Goal: Task Accomplishment & Management: Use online tool/utility

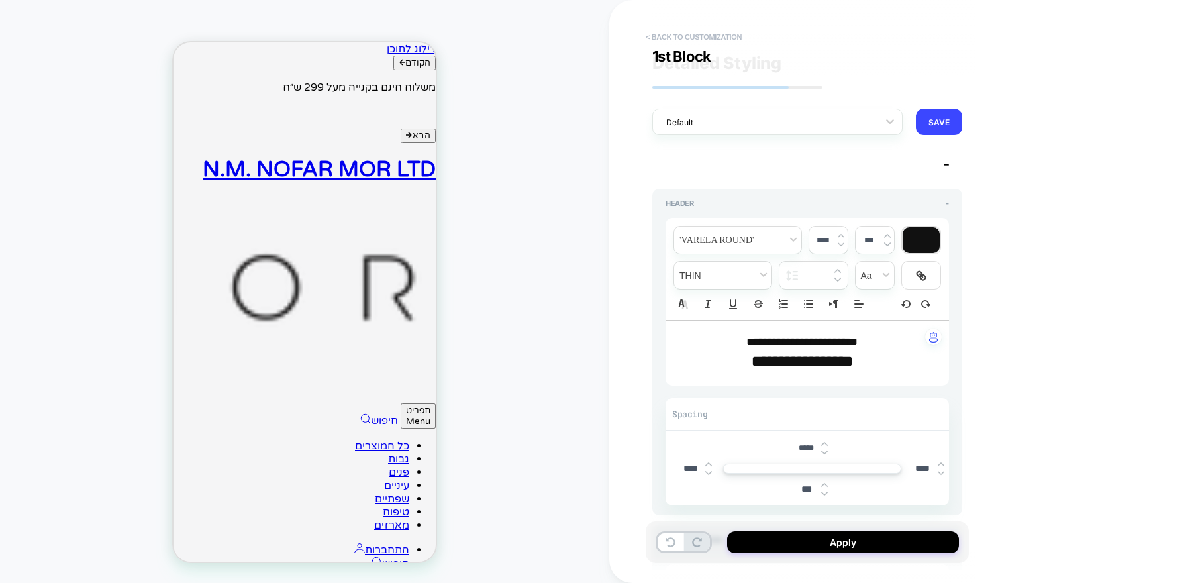
scroll to position [1002, 0]
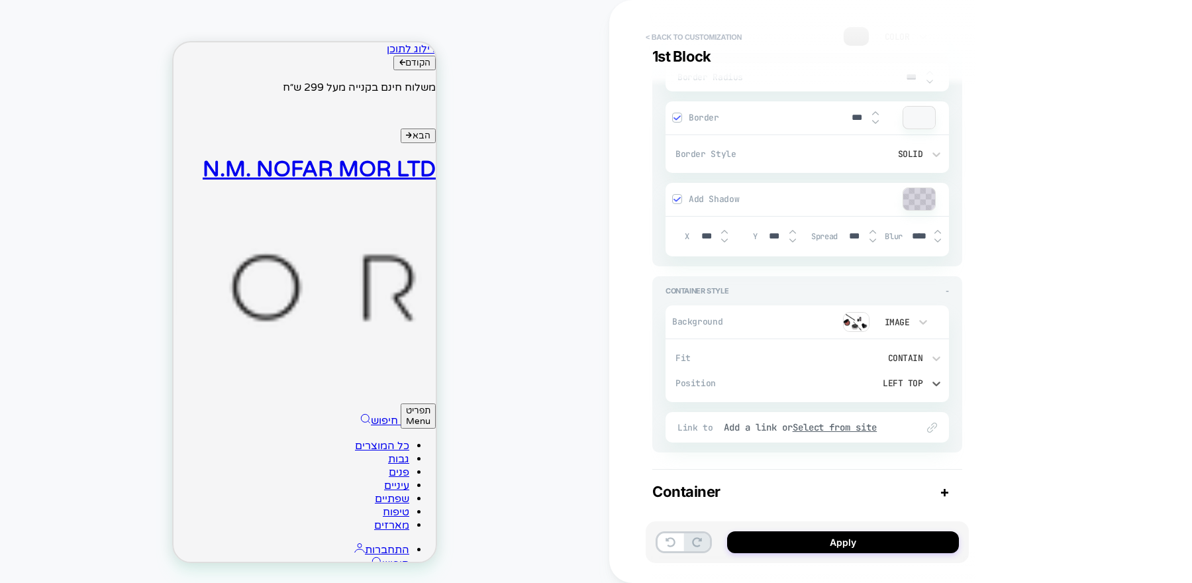
click at [720, 38] on button "< Back to customization" at bounding box center [693, 36] width 109 height 21
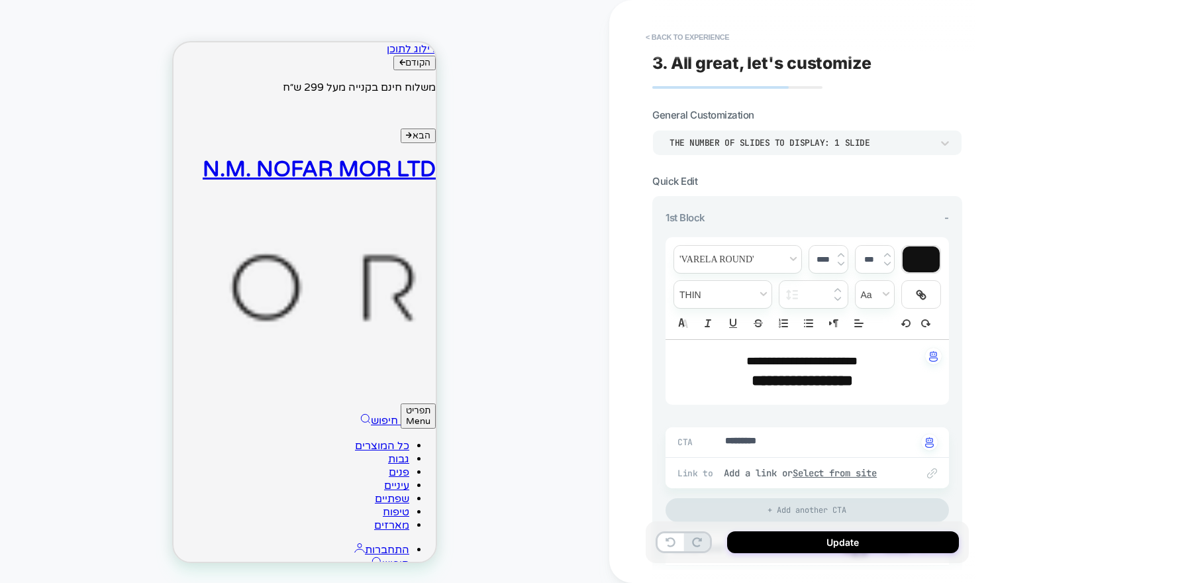
type textarea "*"
click at [693, 36] on button "< Back to experience" at bounding box center [687, 36] width 97 height 21
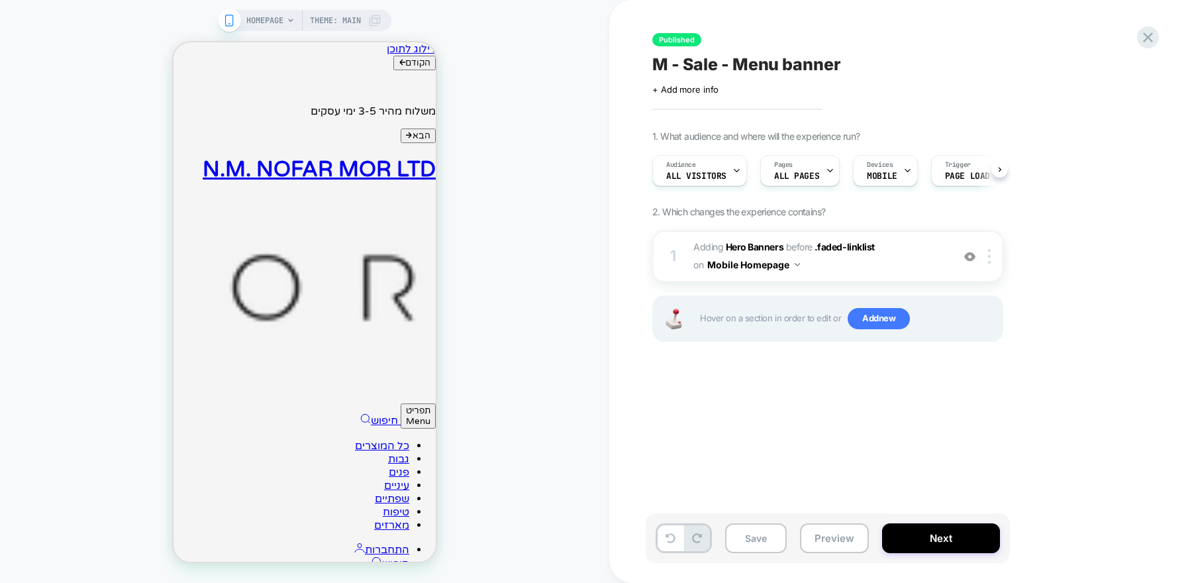
scroll to position [0, 1]
click at [1141, 36] on icon at bounding box center [1148, 37] width 18 height 18
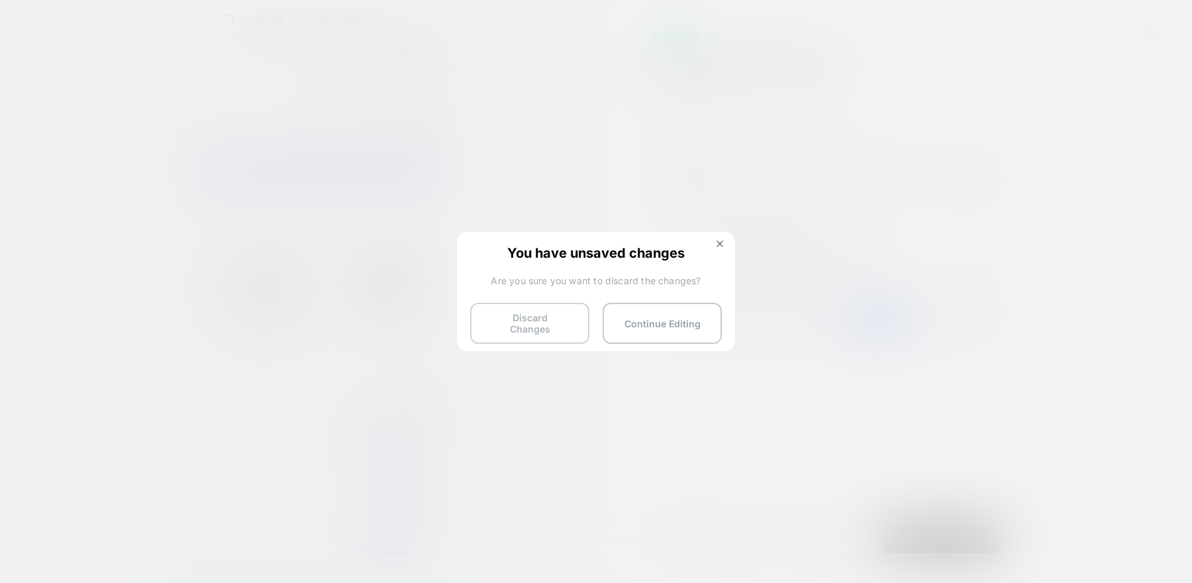
click at [574, 316] on button "Discard Changes" at bounding box center [529, 323] width 119 height 41
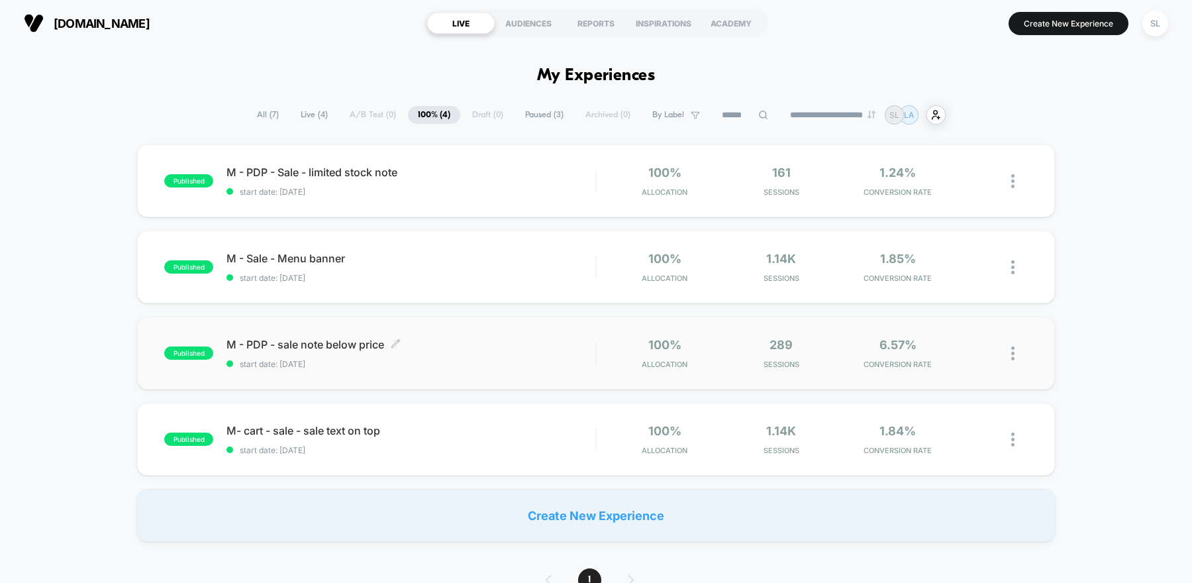
click at [431, 362] on span "start date: [DATE]" at bounding box center [410, 364] width 369 height 10
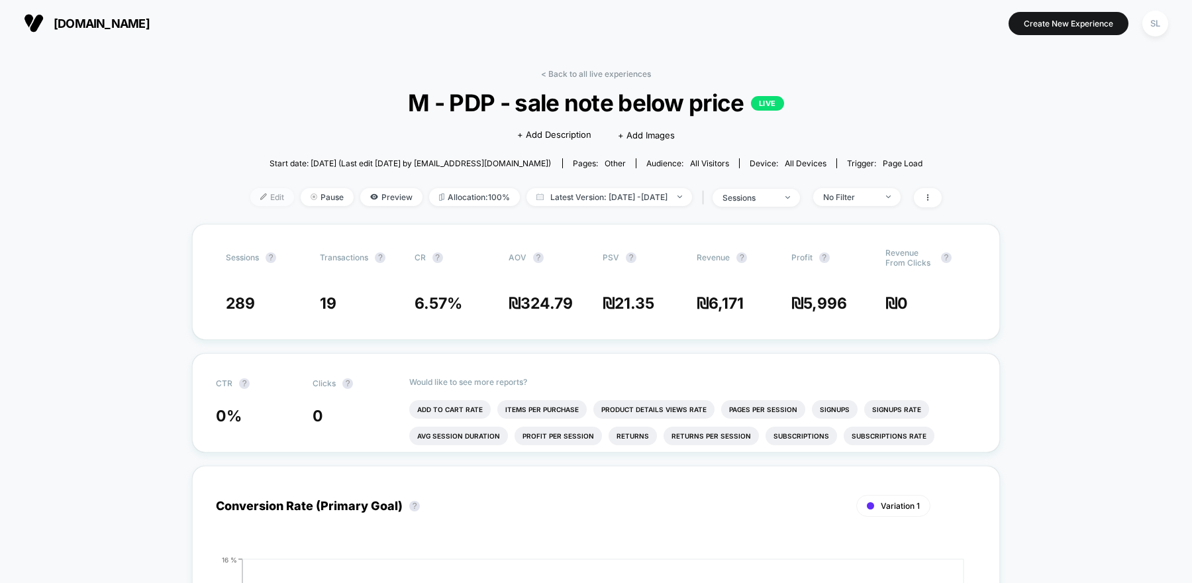
click at [252, 194] on span "Edit" at bounding box center [272, 197] width 44 height 18
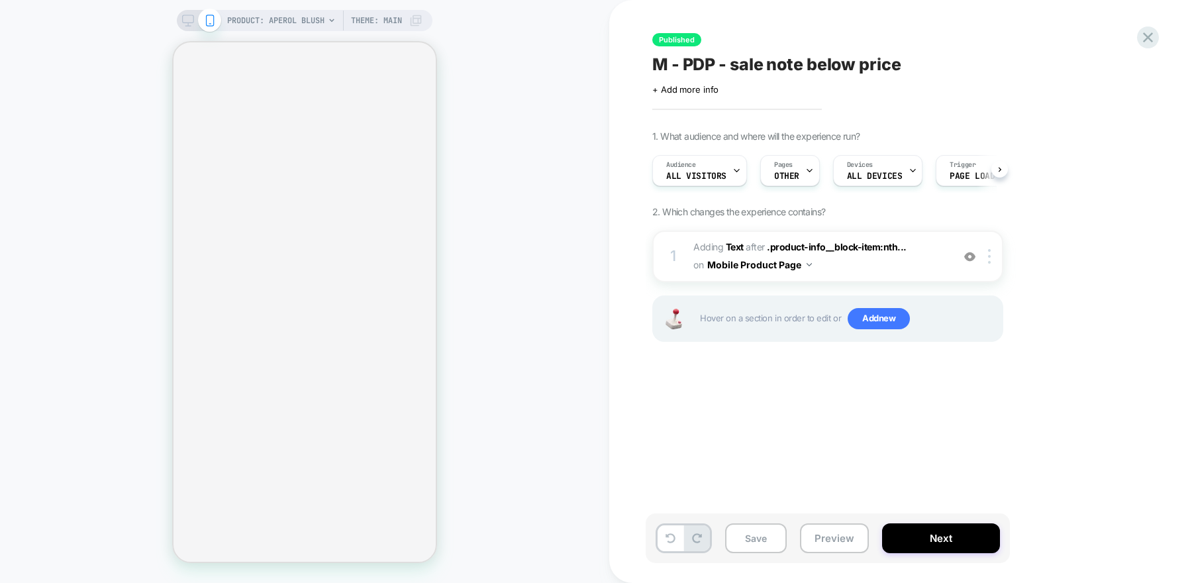
click at [896, 173] on div "Devices ALL DEVICES" at bounding box center [873, 171] width 81 height 30
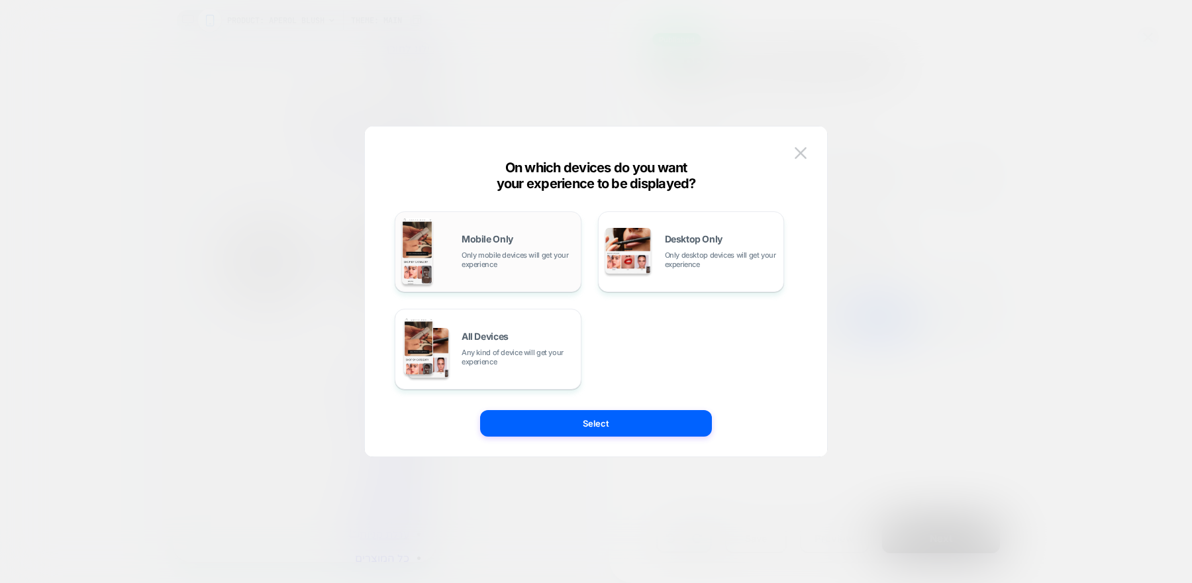
click at [549, 258] on span "Only mobile devices will get your experience" at bounding box center [517, 259] width 113 height 19
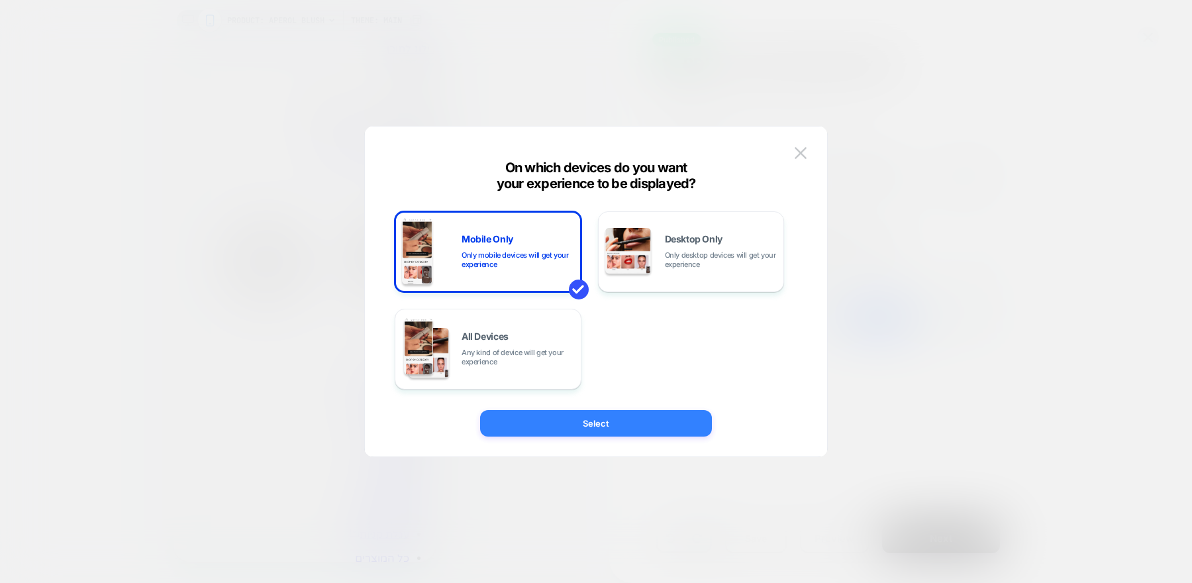
click at [585, 414] on button "Select" at bounding box center [596, 423] width 232 height 26
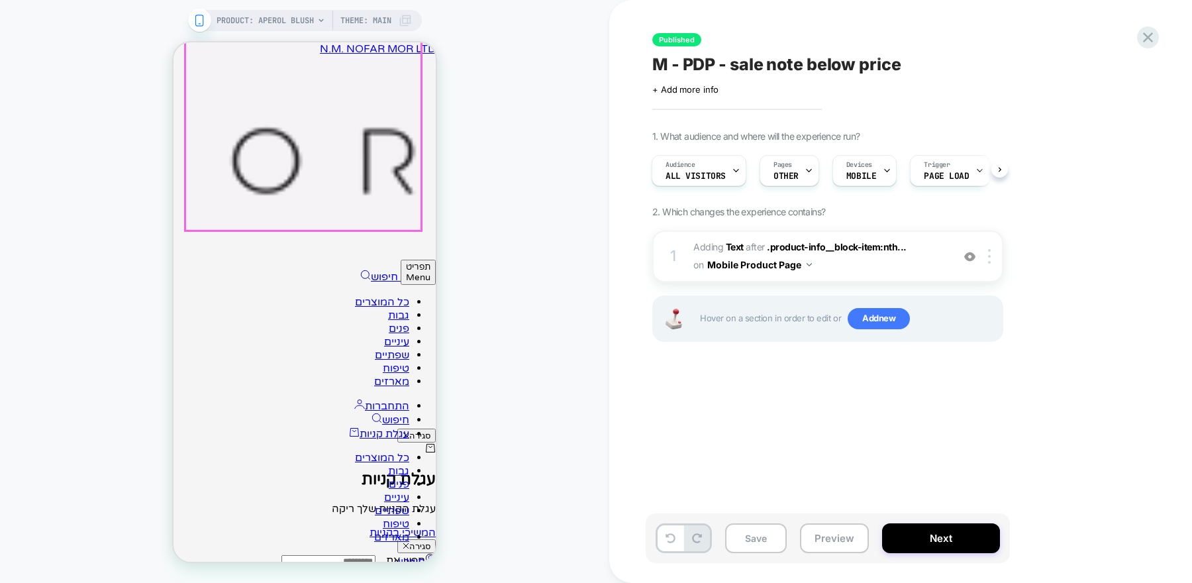
scroll to position [286, 0]
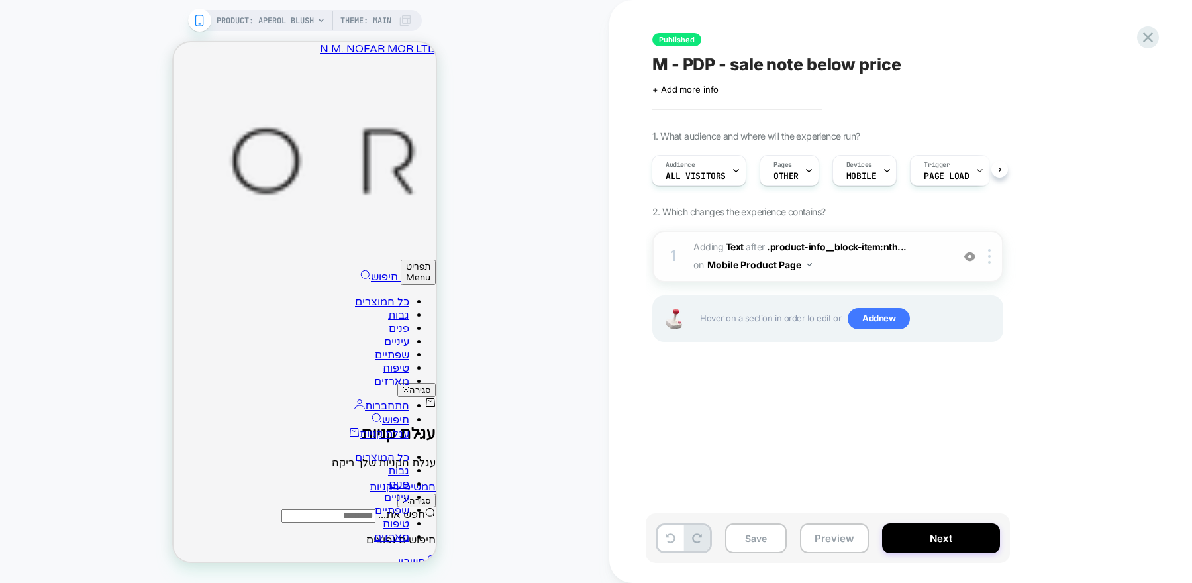
click at [892, 258] on span "#_loomi_addon_1758032318059 Adding Text AFTER .product-info__block-item:nth... …" at bounding box center [819, 256] width 252 height 36
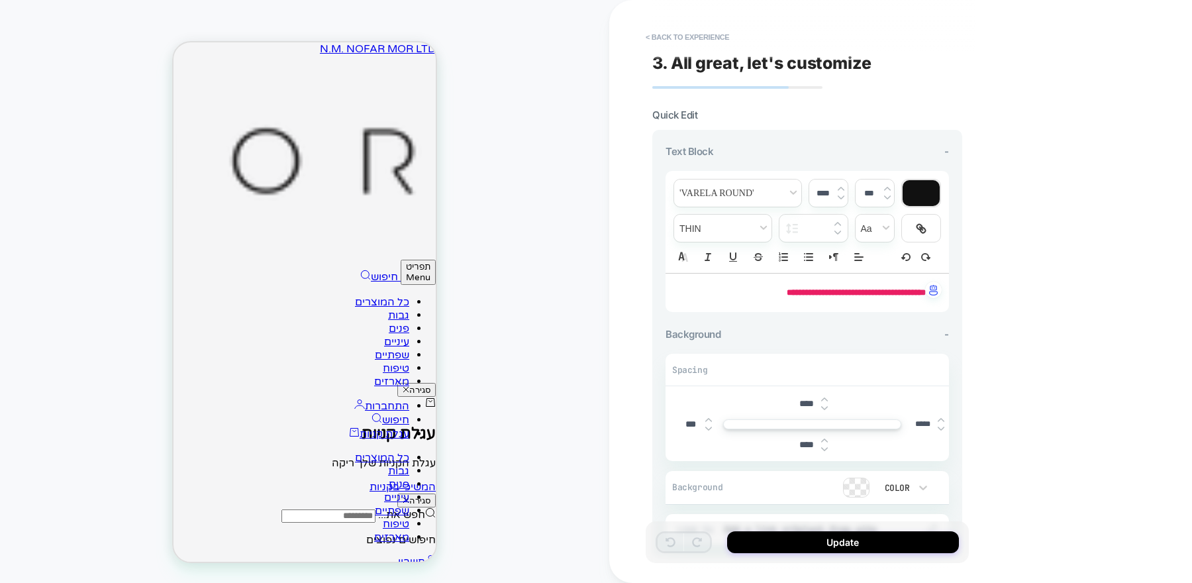
scroll to position [365, 0]
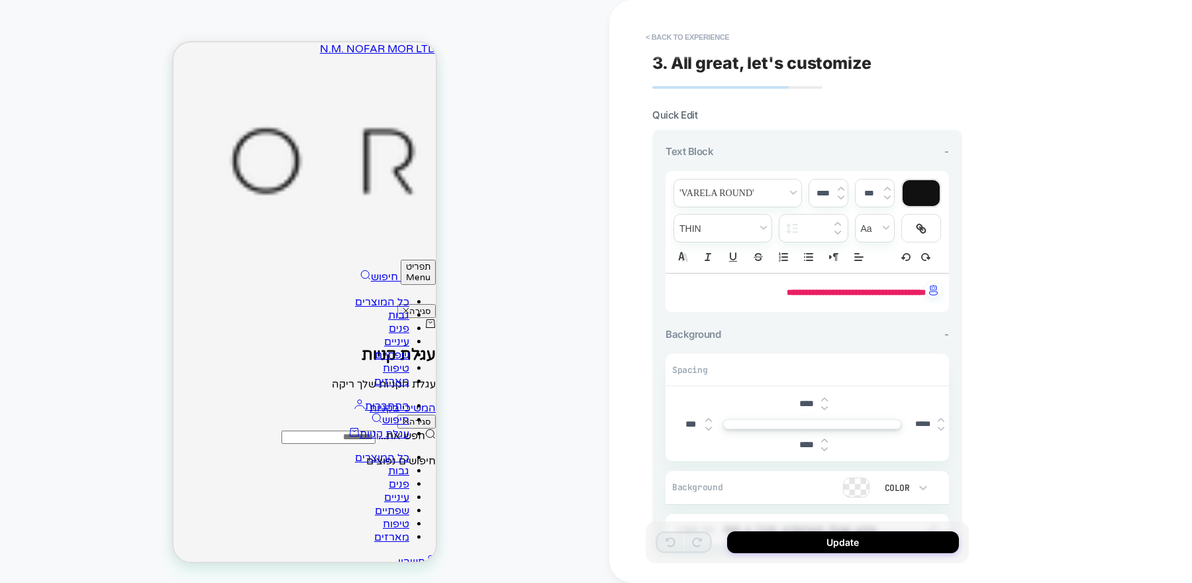
click at [786, 288] on strong "**********" at bounding box center [855, 292] width 139 height 9
type input "****"
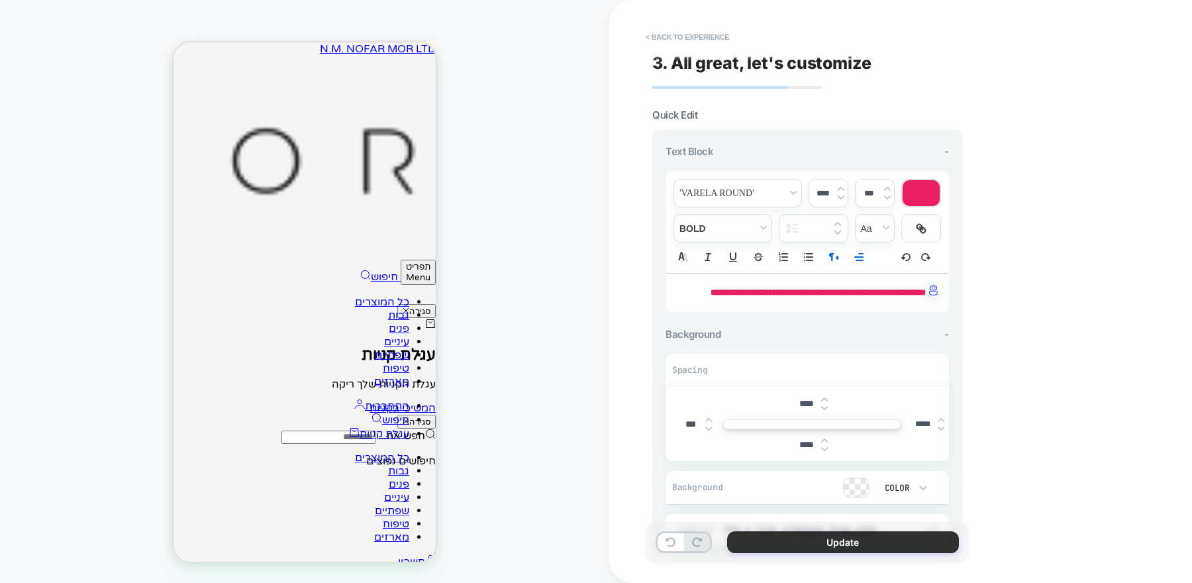
click at [774, 547] on button "Update" at bounding box center [843, 542] width 232 height 22
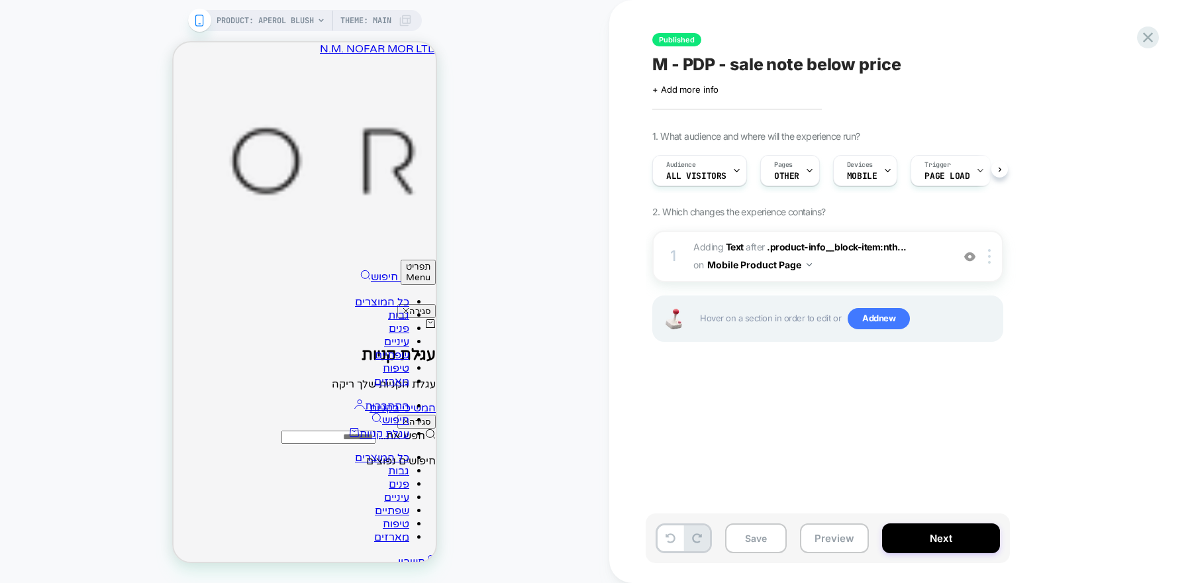
scroll to position [0, 1]
click at [760, 542] on button "Save" at bounding box center [756, 538] width 62 height 30
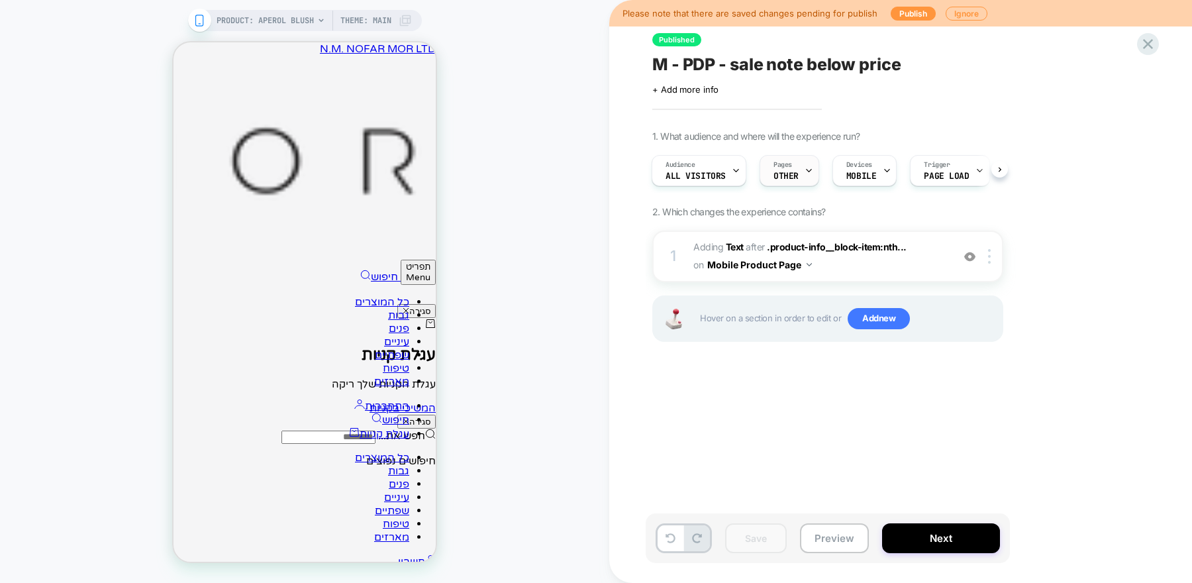
click at [789, 171] on span "OTHER" at bounding box center [785, 175] width 25 height 9
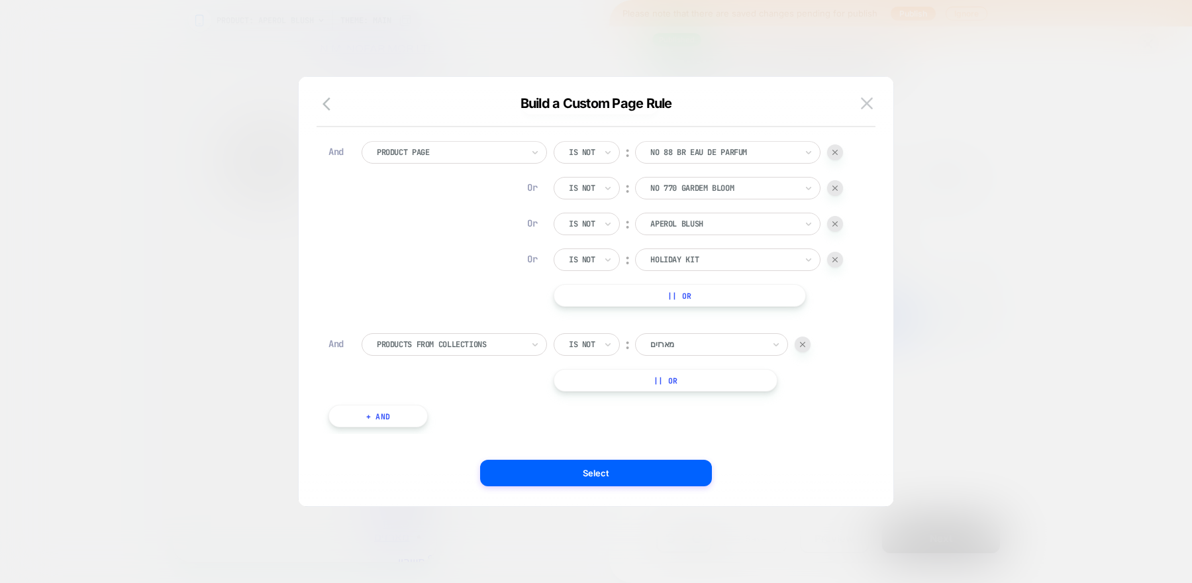
scroll to position [1, 0]
click at [358, 424] on button "+ And" at bounding box center [377, 415] width 99 height 23
click at [392, 439] on div "Page Type Is ︰ Homepage || Or" at bounding box center [605, 446] width 489 height 58
click at [395, 432] on div at bounding box center [450, 428] width 146 height 12
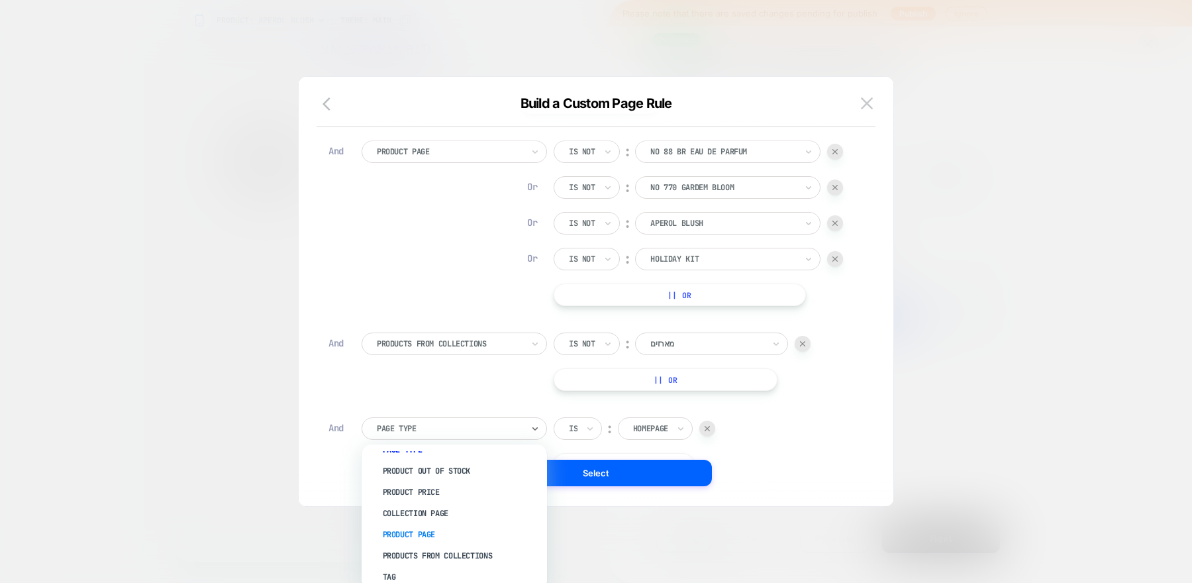
scroll to position [17, 0]
click at [416, 535] on div "Product Page" at bounding box center [461, 532] width 172 height 21
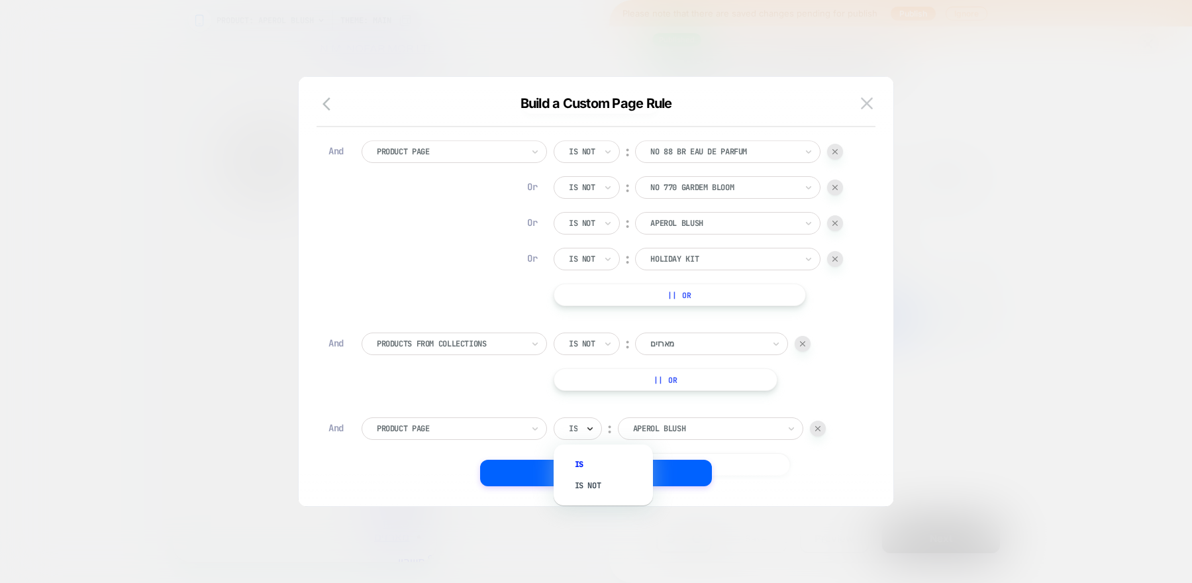
click at [589, 426] on icon at bounding box center [589, 428] width 9 height 13
click at [589, 486] on div "Is not" at bounding box center [610, 485] width 86 height 21
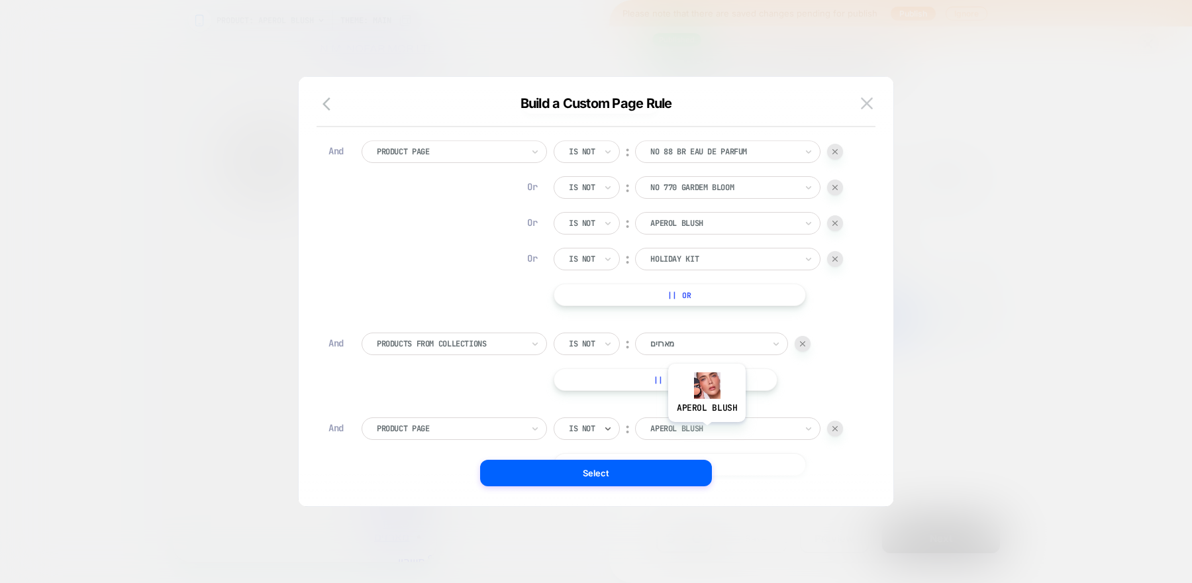
click at [706, 430] on div at bounding box center [723, 428] width 146 height 12
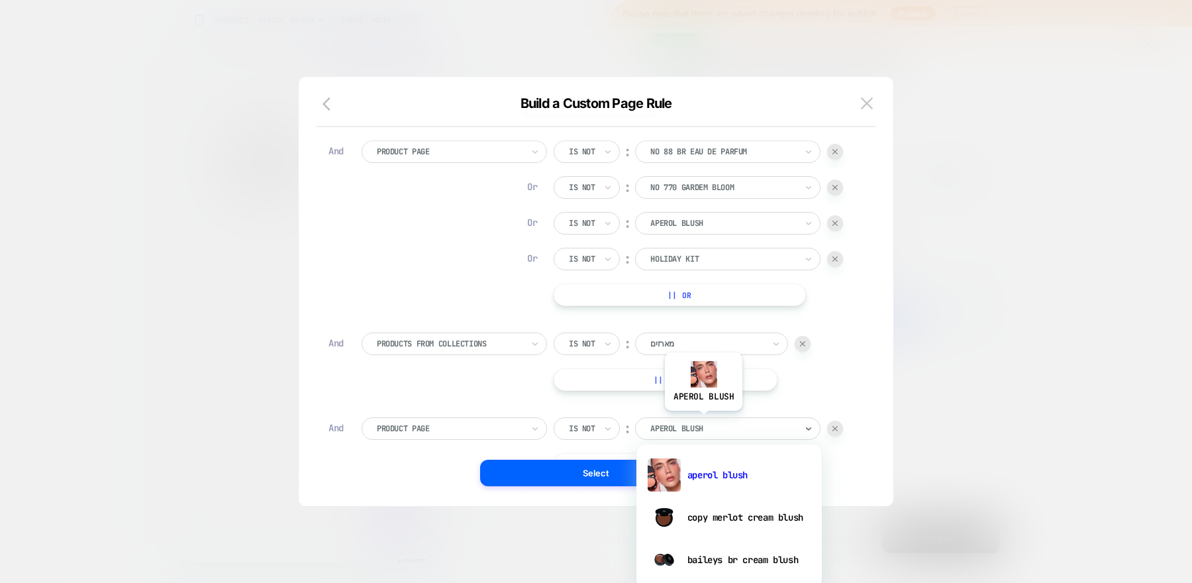
type input "*"
type input "**"
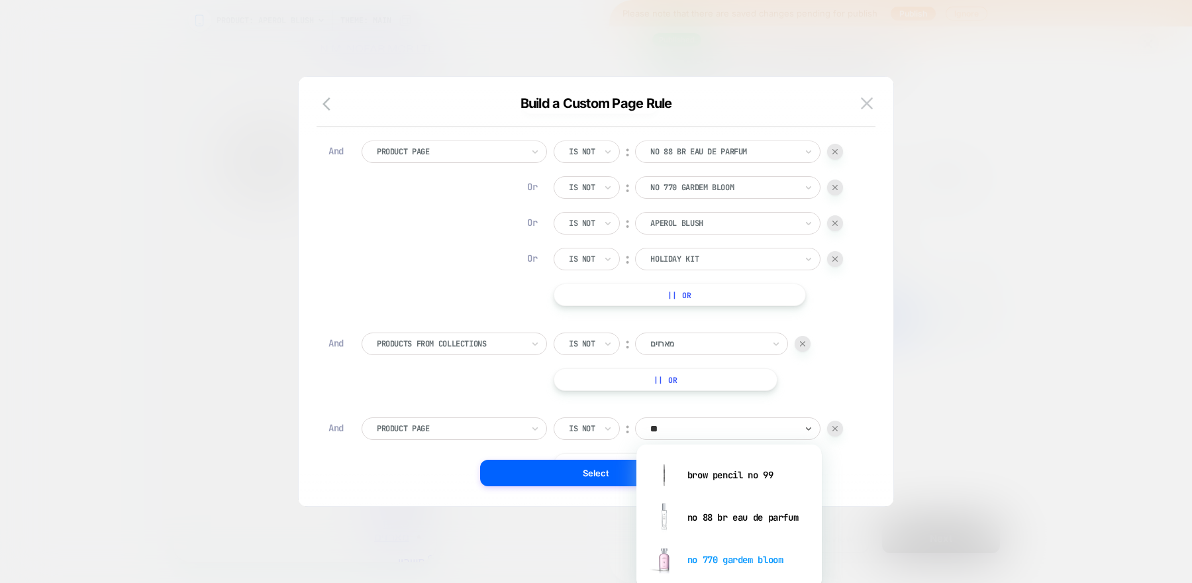
click at [722, 563] on div "no 770 gardem bloom" at bounding box center [729, 559] width 172 height 42
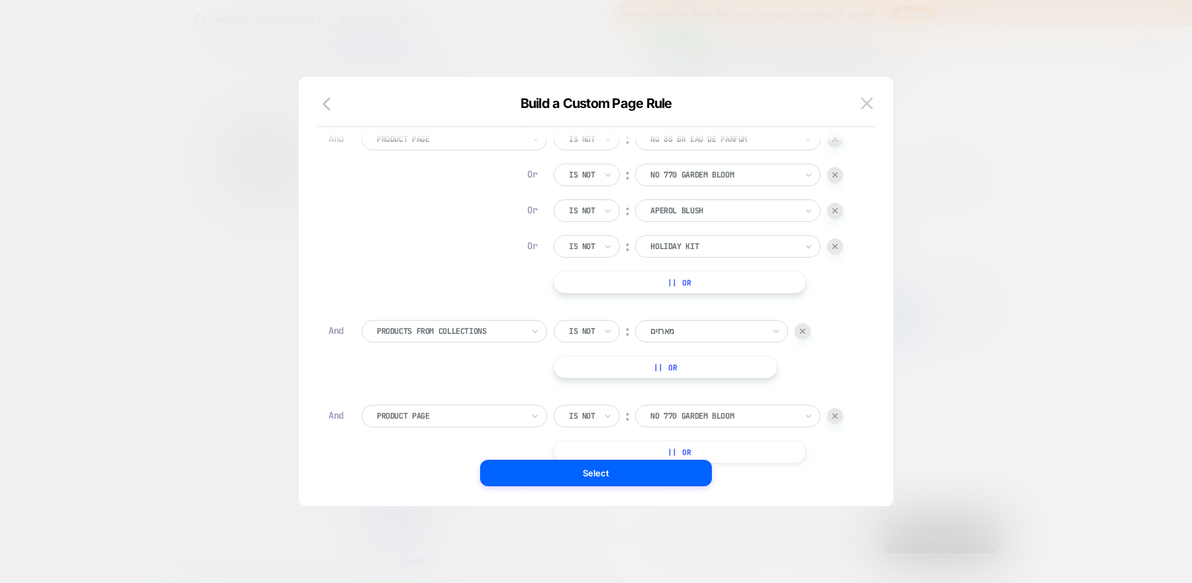
scroll to position [209, 0]
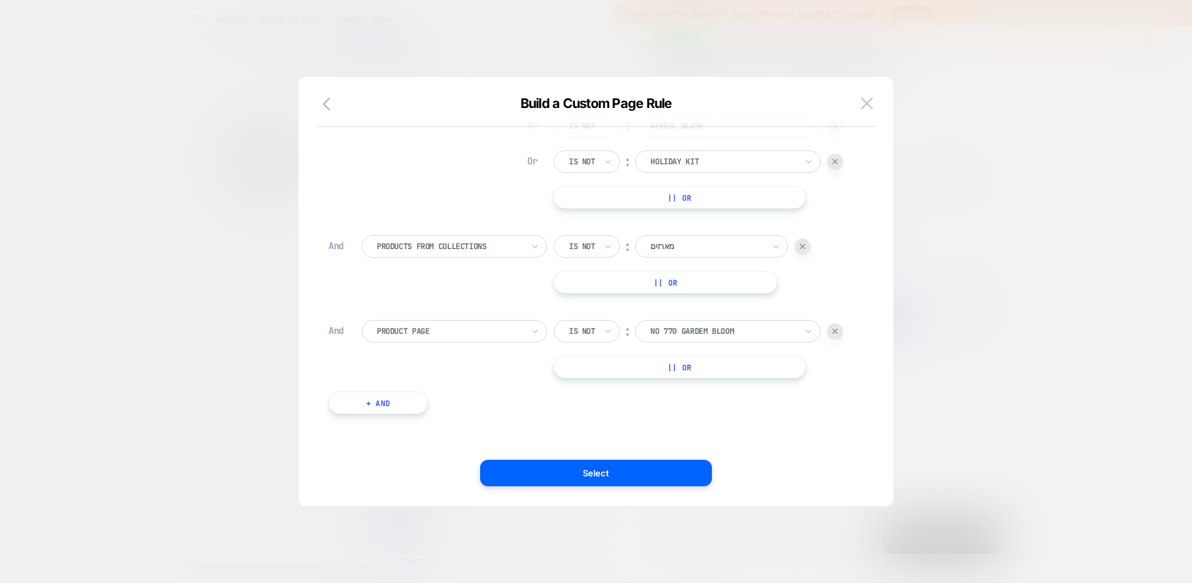
click at [405, 400] on button "+ And" at bounding box center [377, 402] width 99 height 23
click at [465, 424] on div "Page Type" at bounding box center [453, 415] width 185 height 23
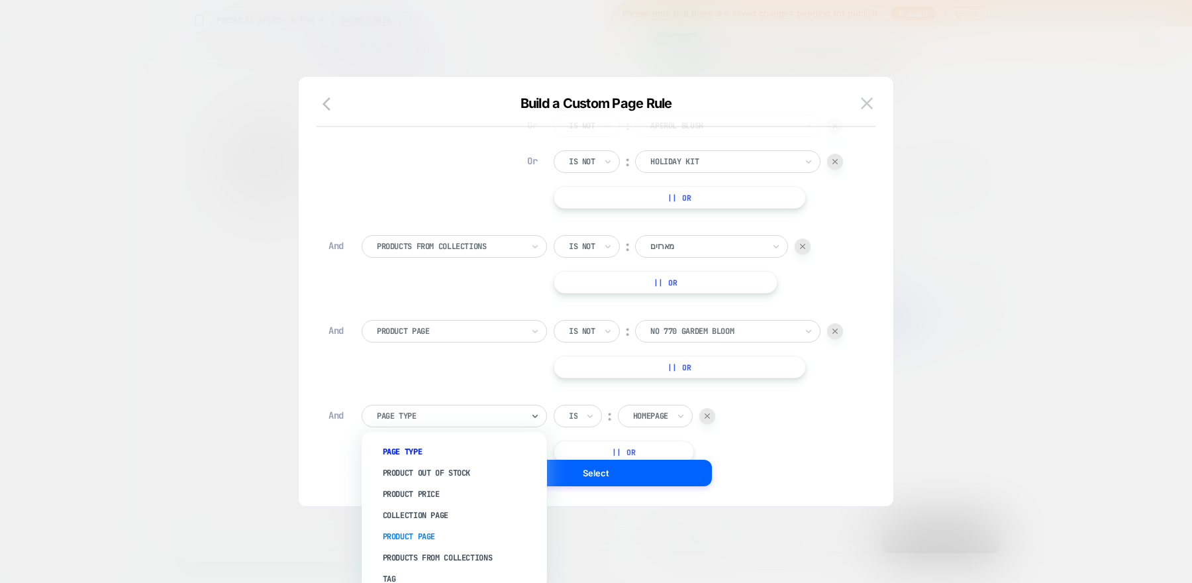
click at [424, 536] on div "Product Page" at bounding box center [461, 536] width 172 height 21
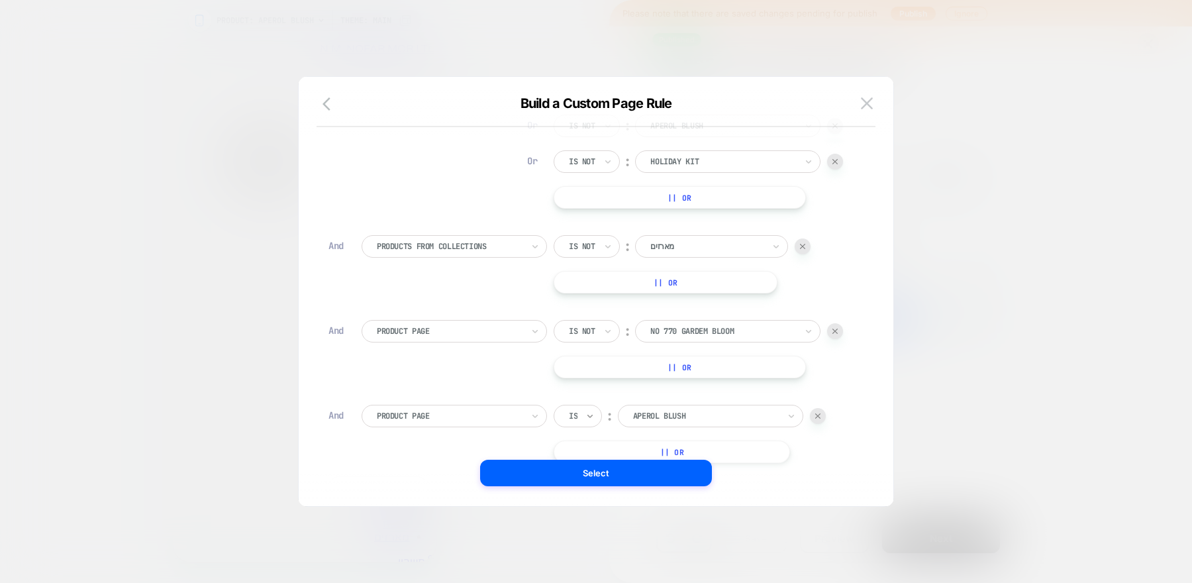
click at [592, 419] on icon at bounding box center [589, 415] width 9 height 13
click at [594, 474] on div "Is not" at bounding box center [610, 472] width 86 height 21
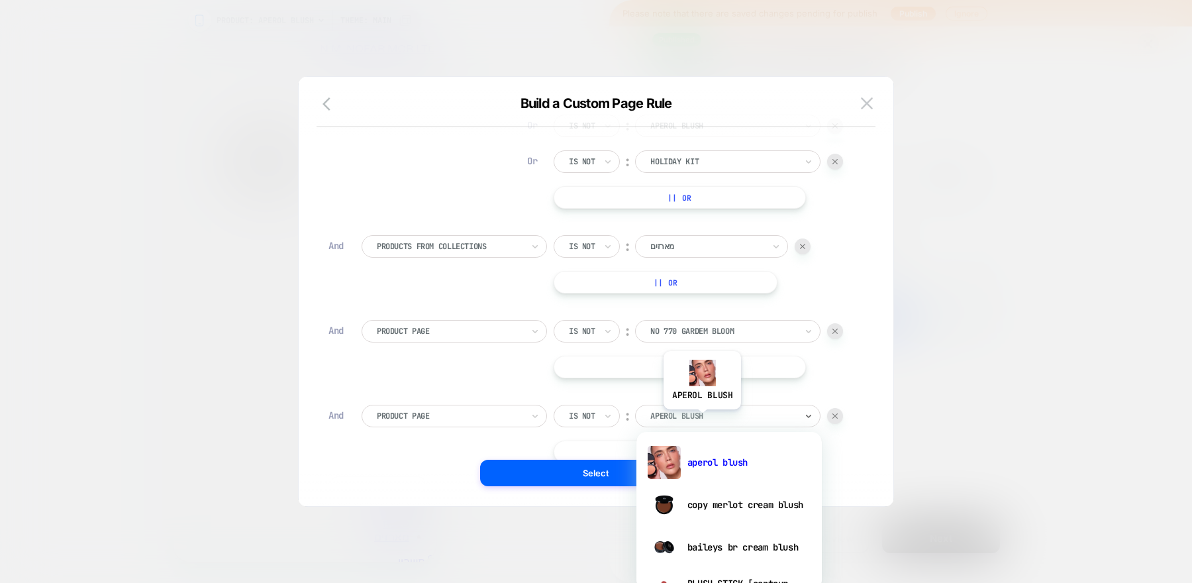
click at [701, 418] on div at bounding box center [723, 416] width 146 height 12
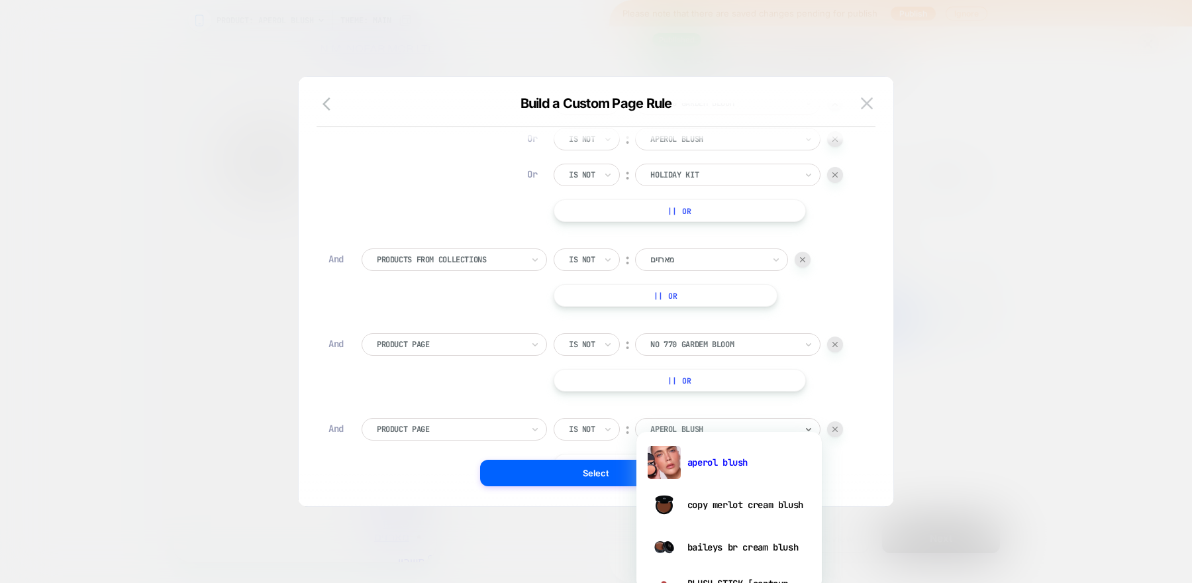
scroll to position [13, 0]
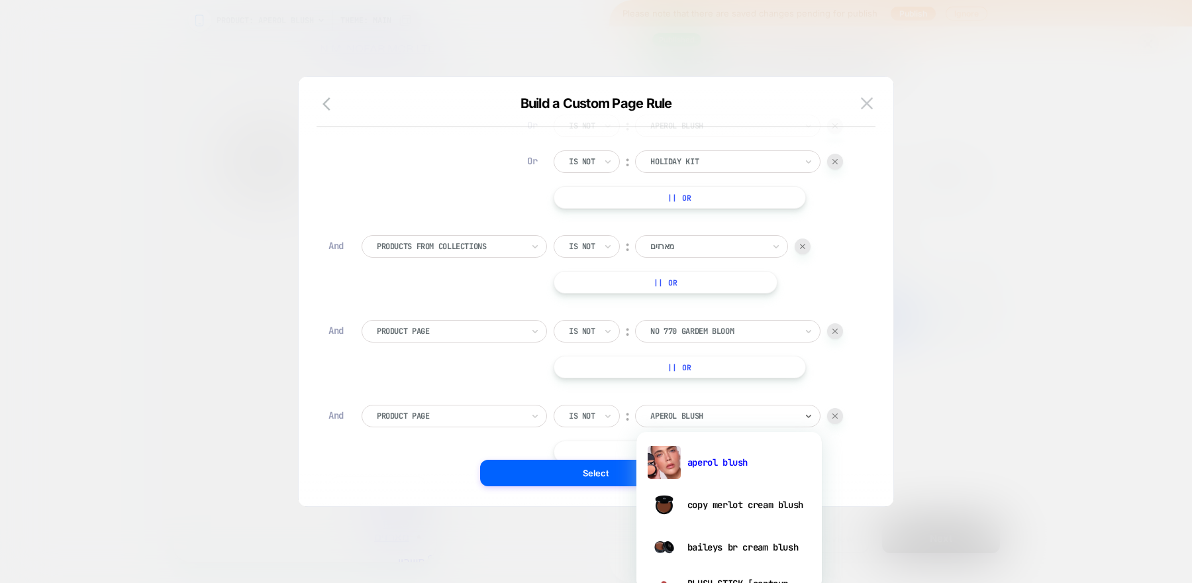
type input "*"
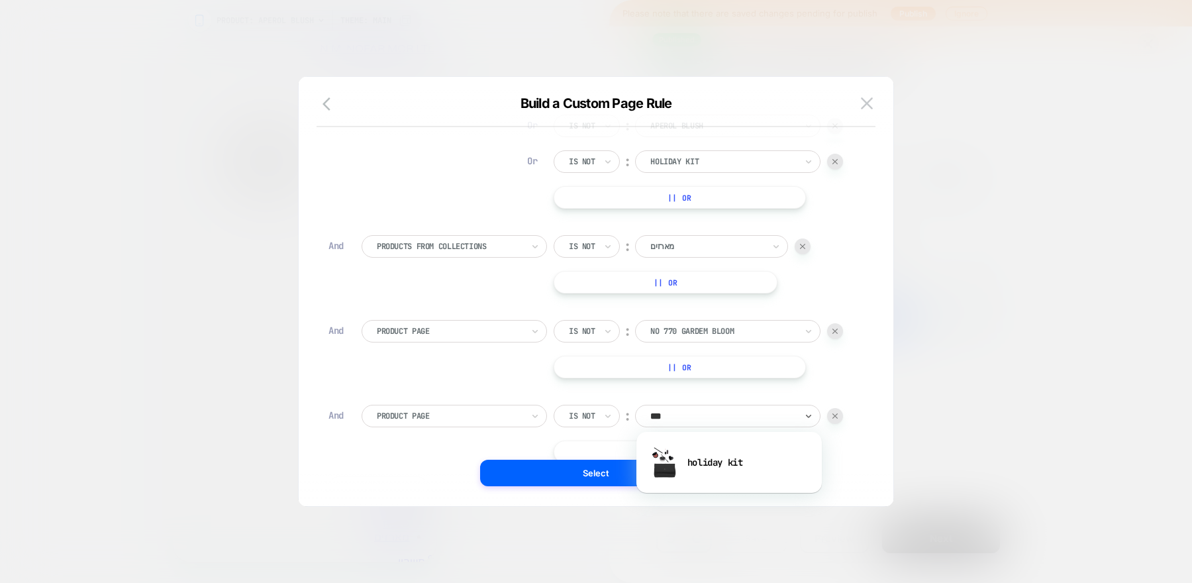
type input "****"
click at [739, 464] on div "holiday kit" at bounding box center [729, 462] width 172 height 42
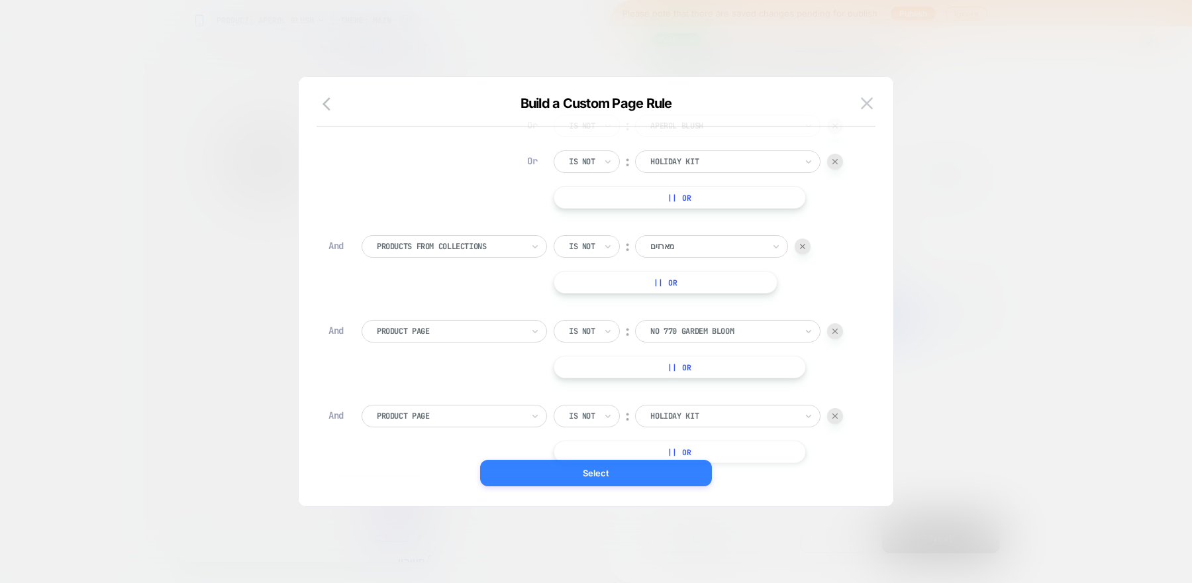
click at [648, 478] on button "Select" at bounding box center [596, 472] width 232 height 26
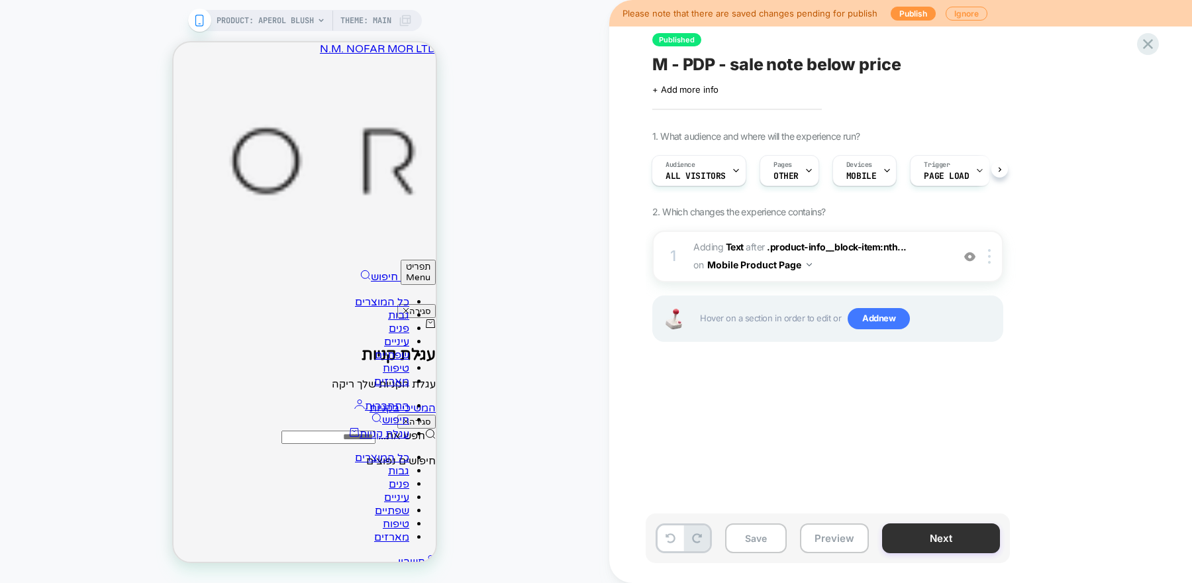
click at [896, 540] on button "Next" at bounding box center [941, 538] width 118 height 30
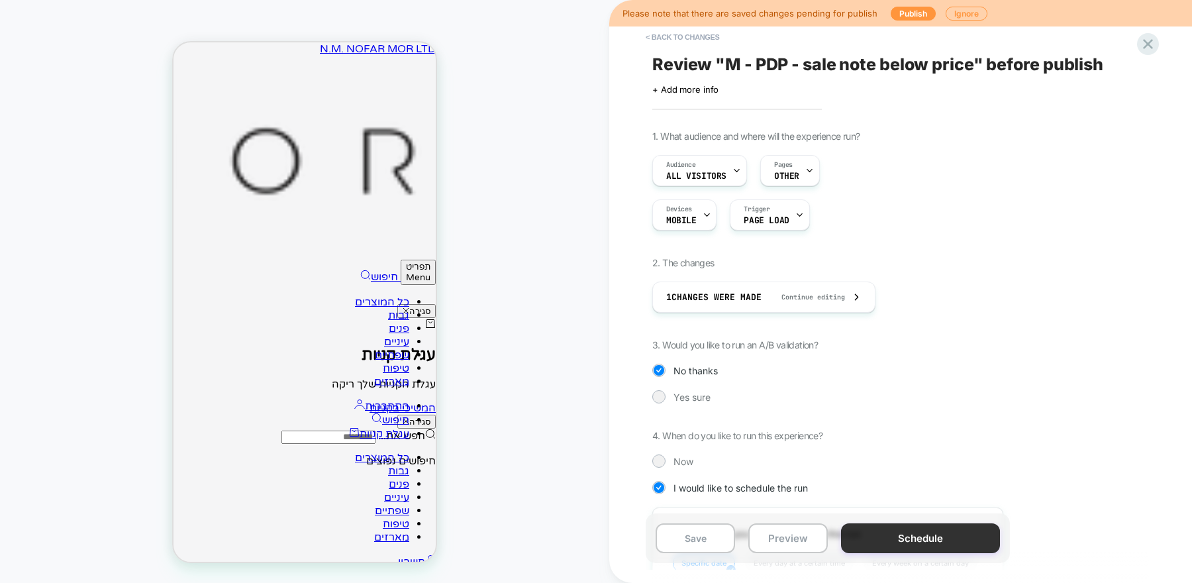
click at [886, 538] on button "Schedule" at bounding box center [920, 538] width 159 height 30
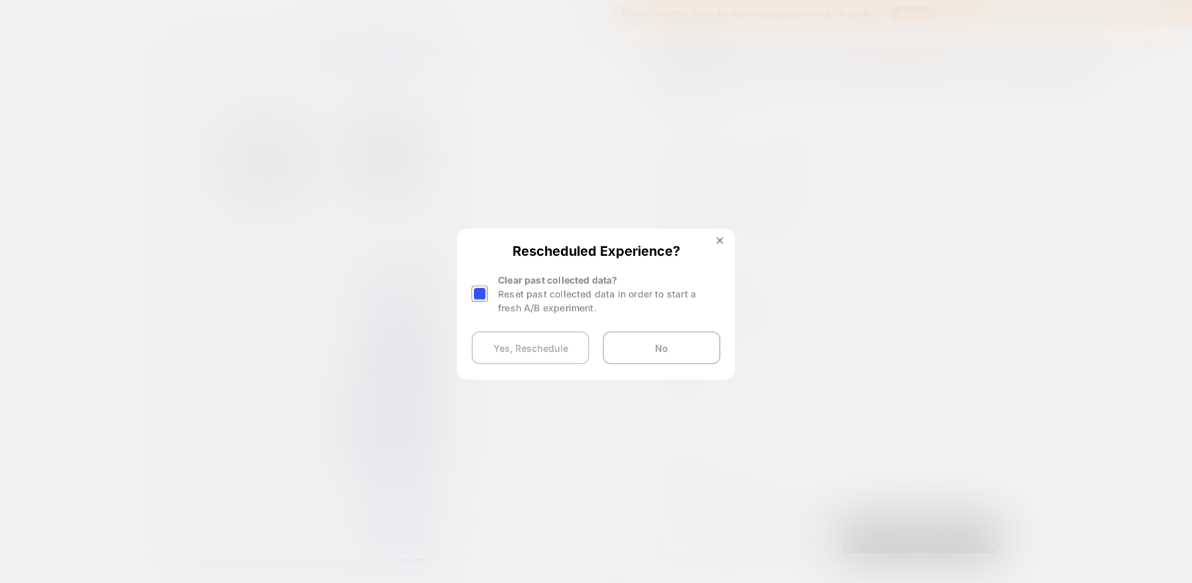
click at [540, 356] on button "Yes, Reschedule" at bounding box center [530, 347] width 118 height 33
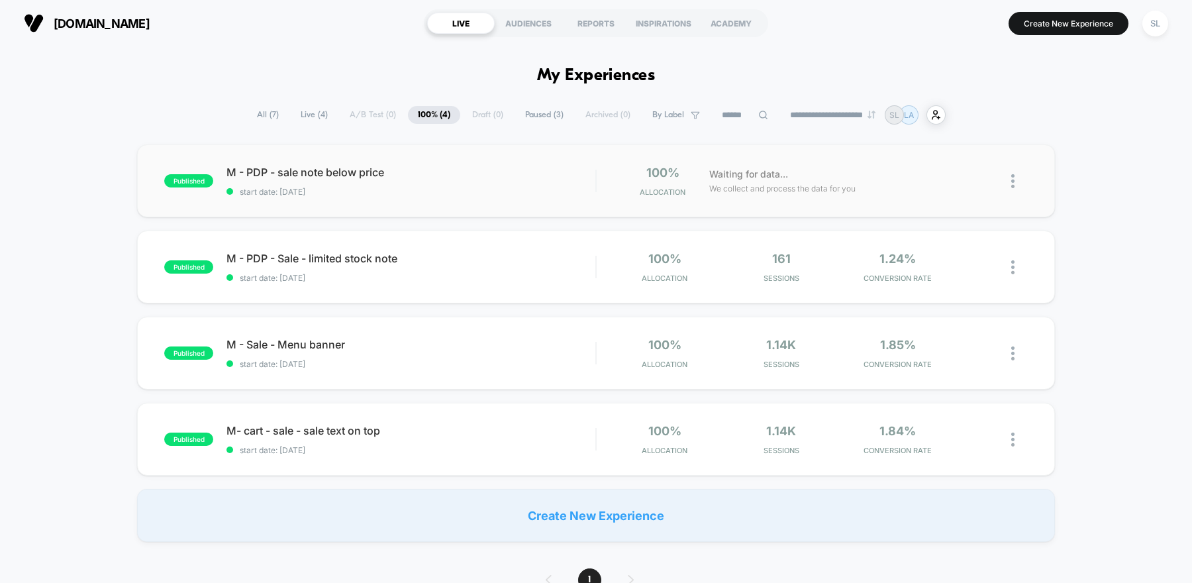
click at [543, 201] on div "published M - PDP - sale note below price start date: [DATE] 100% Allocation Wa…" at bounding box center [596, 180] width 918 height 73
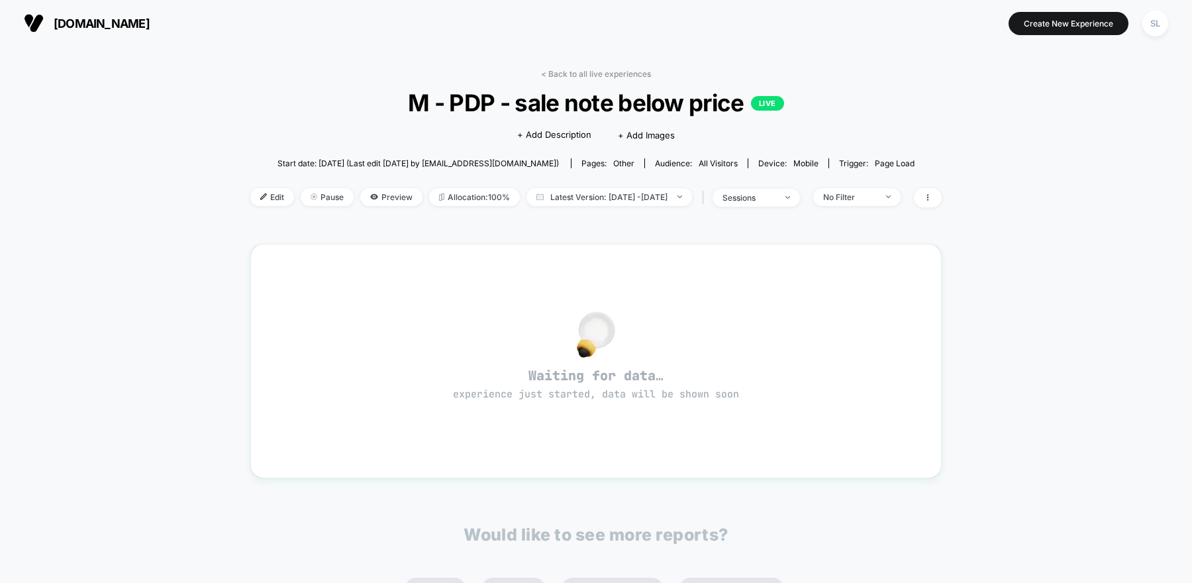
click at [250, 207] on div "Edit Pause Preview Allocation: 100% Latest Version: [DATE] - [DATE] | sessions …" at bounding box center [595, 197] width 691 height 19
click at [250, 197] on span "Edit" at bounding box center [272, 197] width 44 height 18
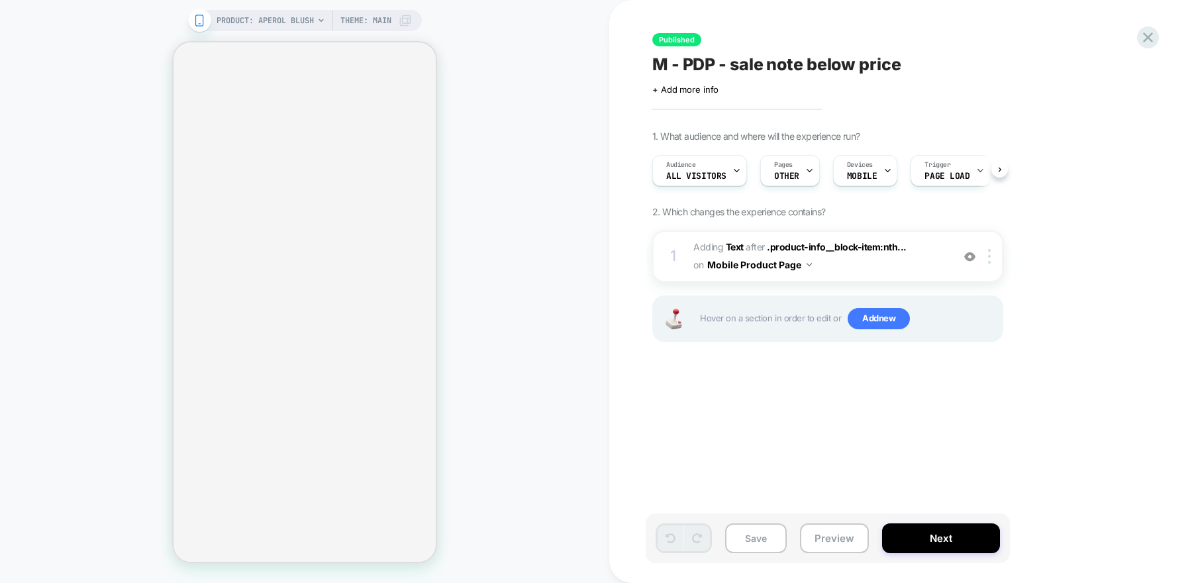
scroll to position [0, 1]
click at [809, 182] on div at bounding box center [808, 171] width 9 height 30
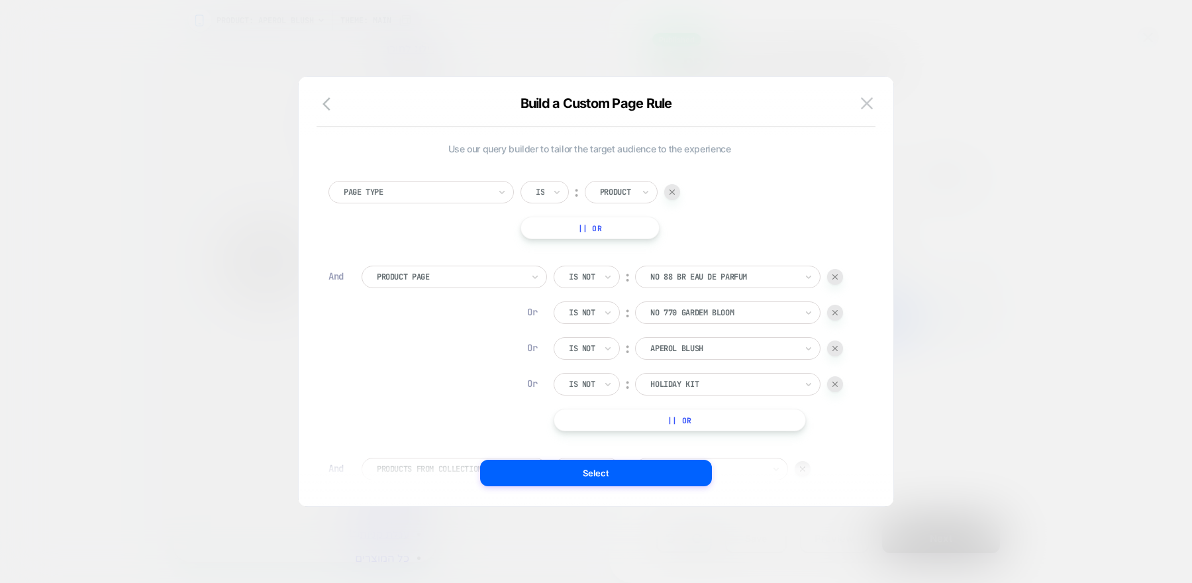
scroll to position [13, 0]
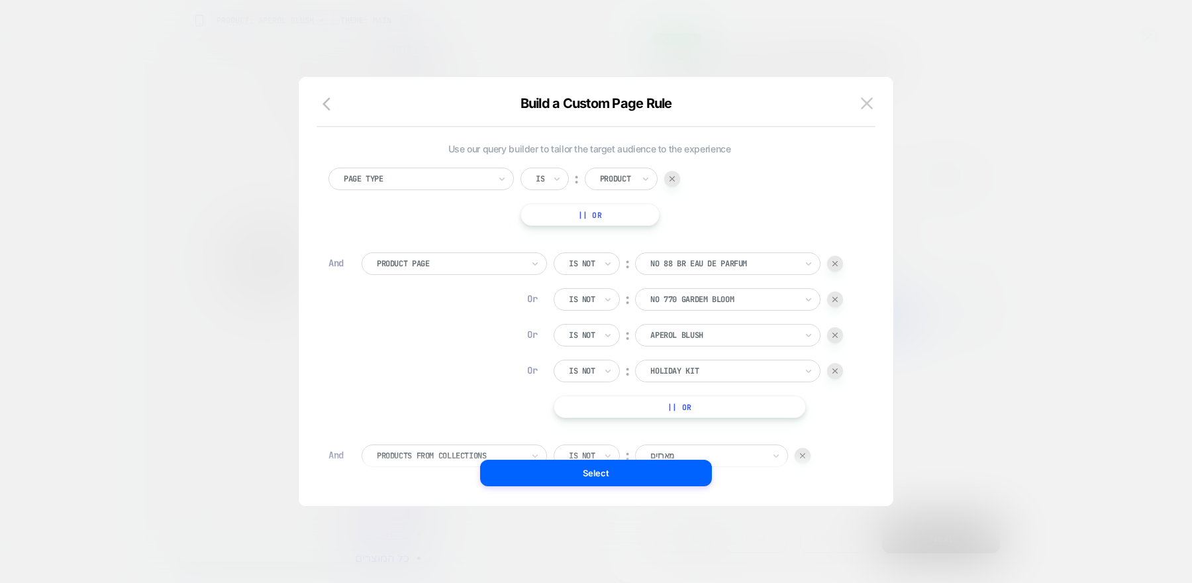
click at [838, 373] on div at bounding box center [835, 371] width 16 height 16
click at [835, 336] on img at bounding box center [834, 334] width 5 height 5
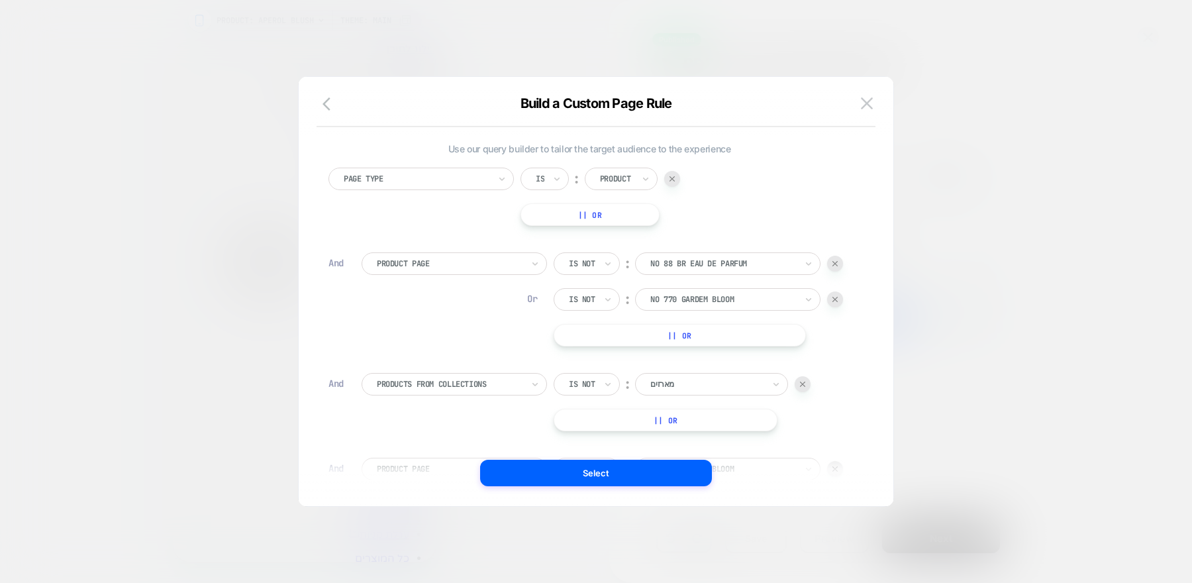
click at [834, 305] on div at bounding box center [835, 299] width 16 height 16
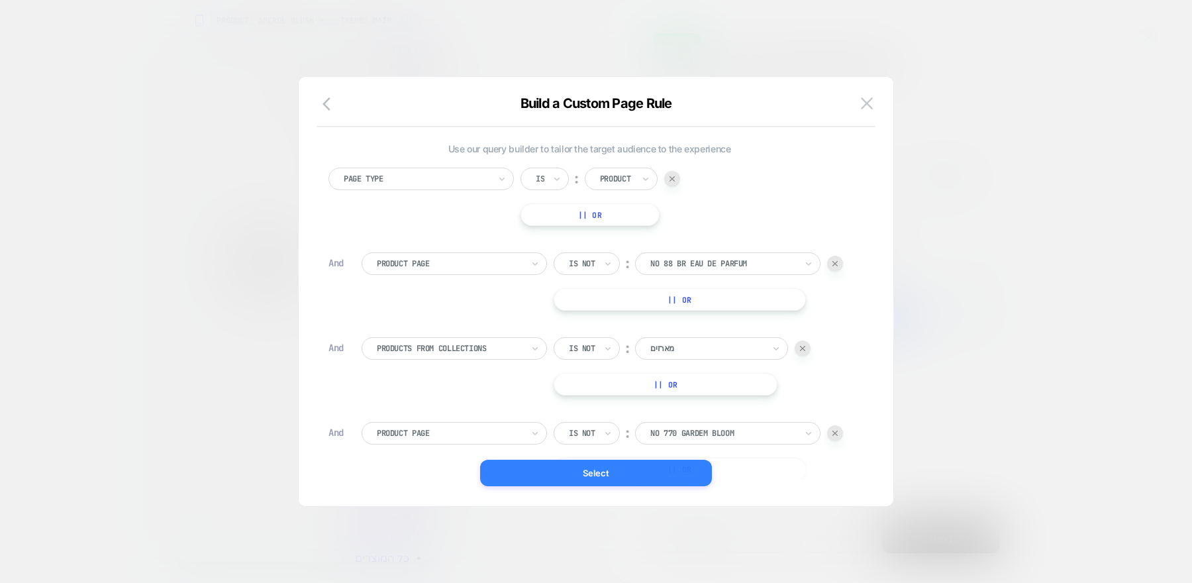
click at [638, 471] on button "Select" at bounding box center [596, 472] width 232 height 26
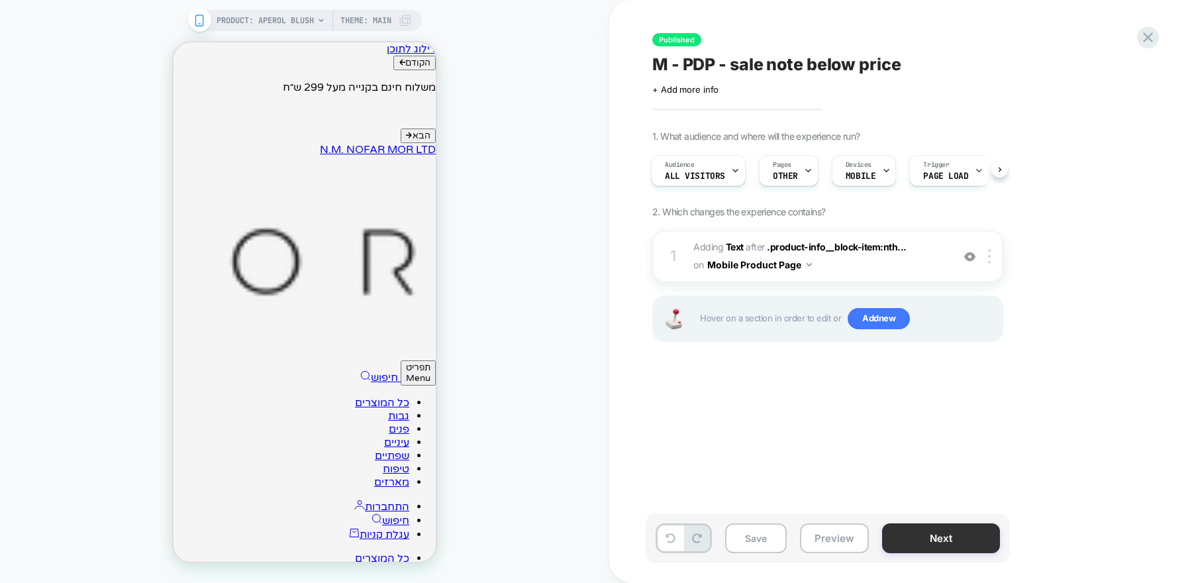
click at [909, 534] on button "Next" at bounding box center [941, 538] width 118 height 30
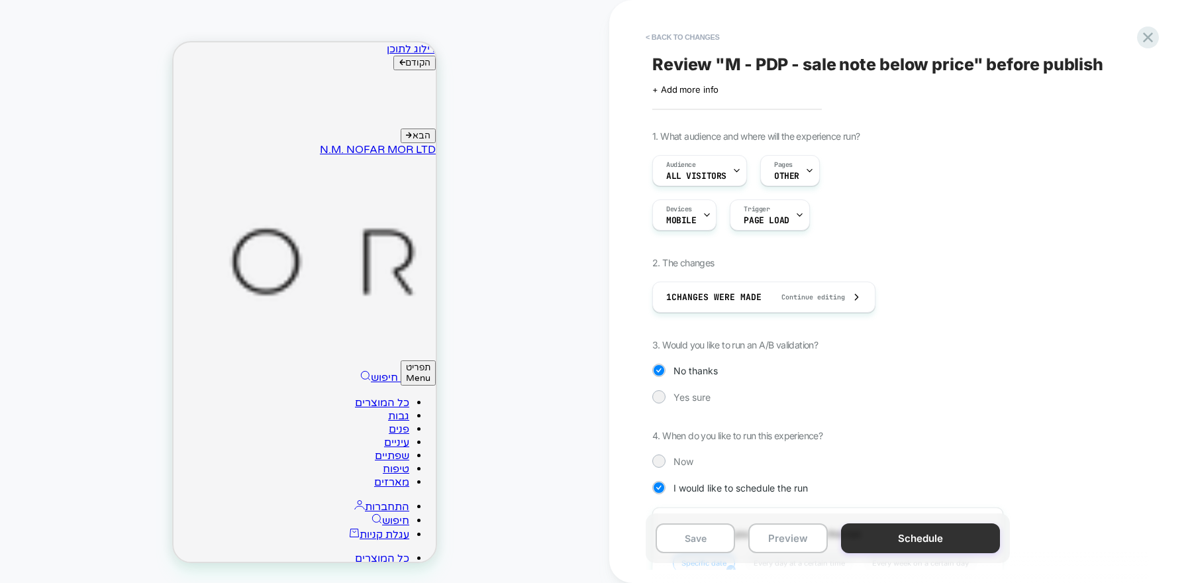
click at [895, 544] on button "Schedule" at bounding box center [920, 538] width 159 height 30
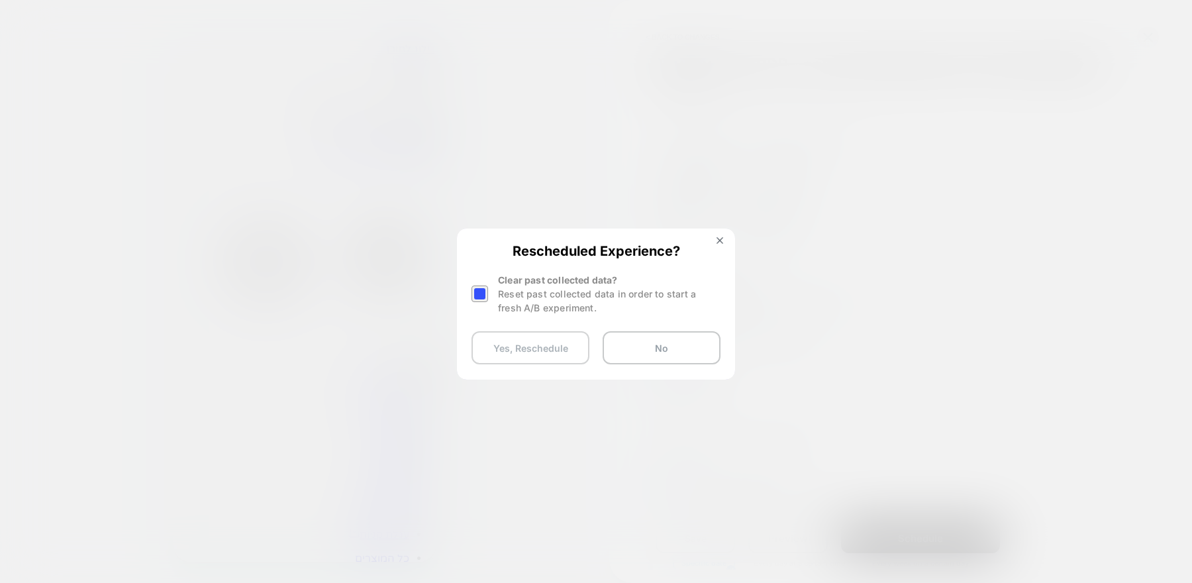
click at [543, 350] on button "Yes, Reschedule" at bounding box center [530, 347] width 118 height 33
